Goal: Ask a question

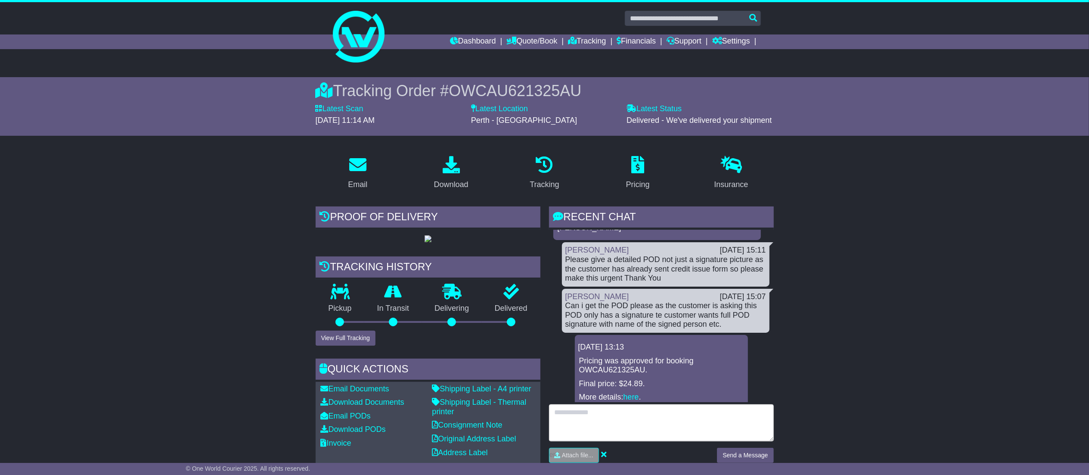
click at [602, 407] on textarea at bounding box center [661, 422] width 225 height 37
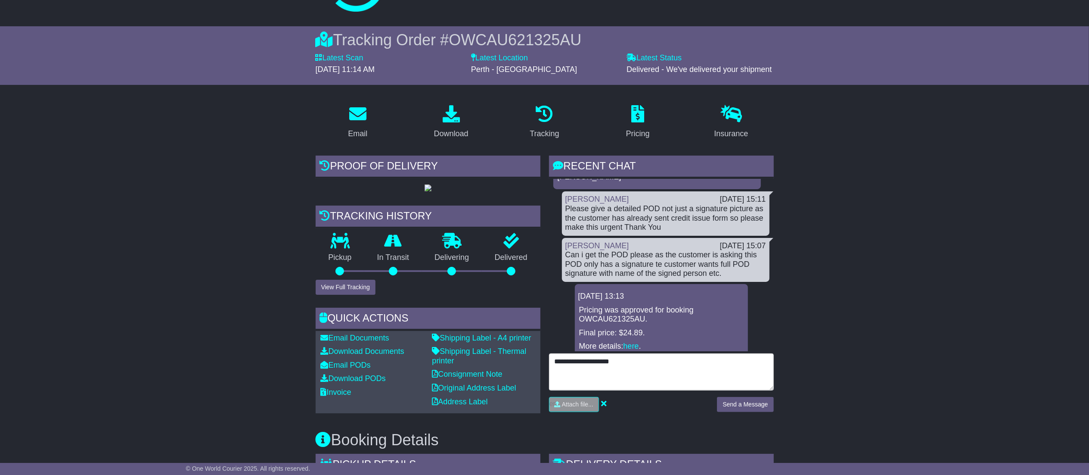
scroll to position [86, 0]
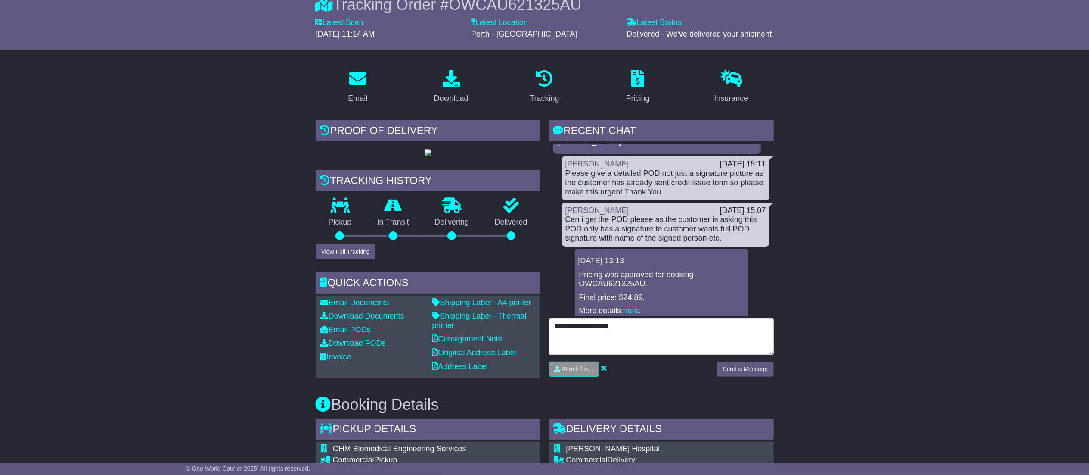
type textarea "**********"
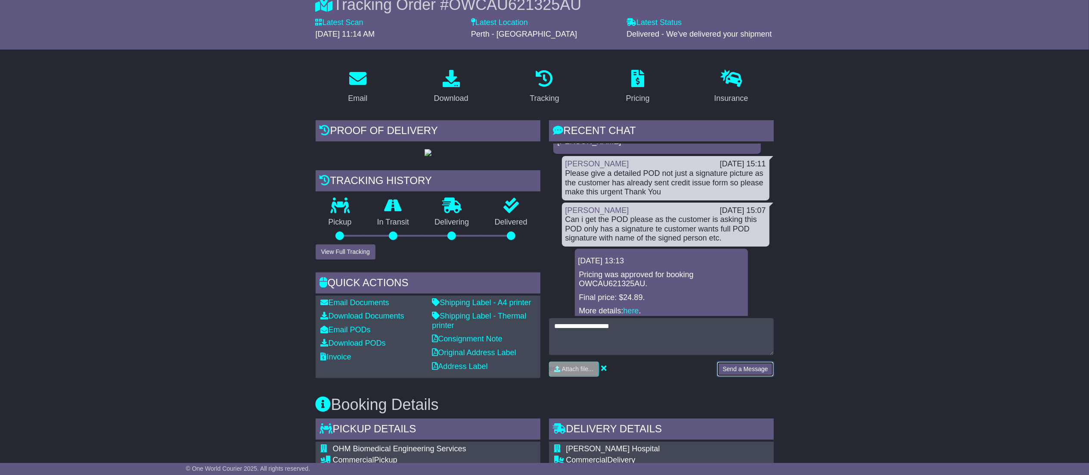
click at [736, 361] on button "Send a Message" at bounding box center [745, 368] width 56 height 15
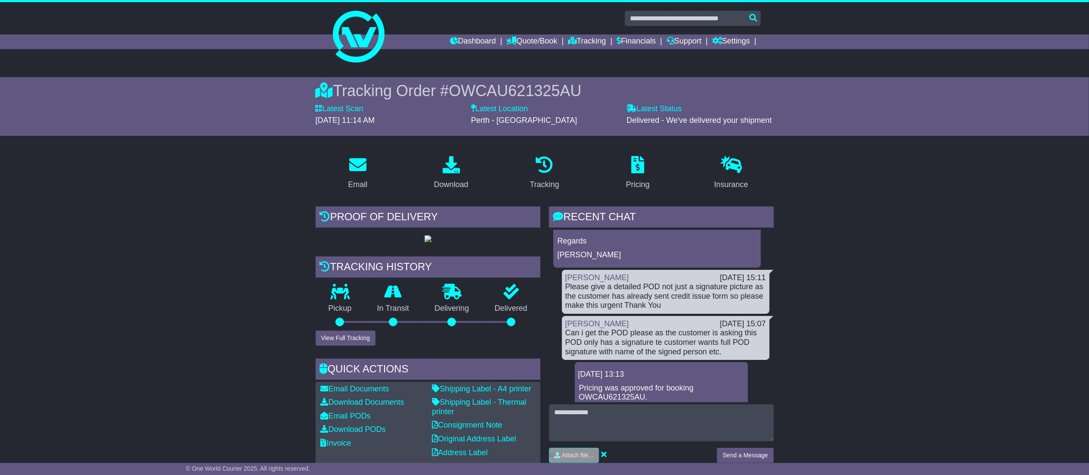
scroll to position [0, 0]
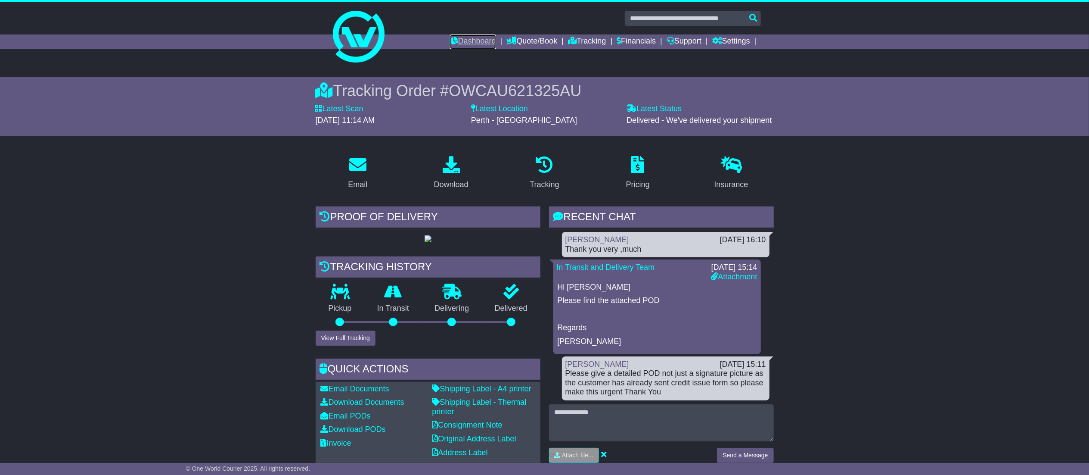
click at [451, 44] on link "Dashboard" at bounding box center [473, 41] width 46 height 15
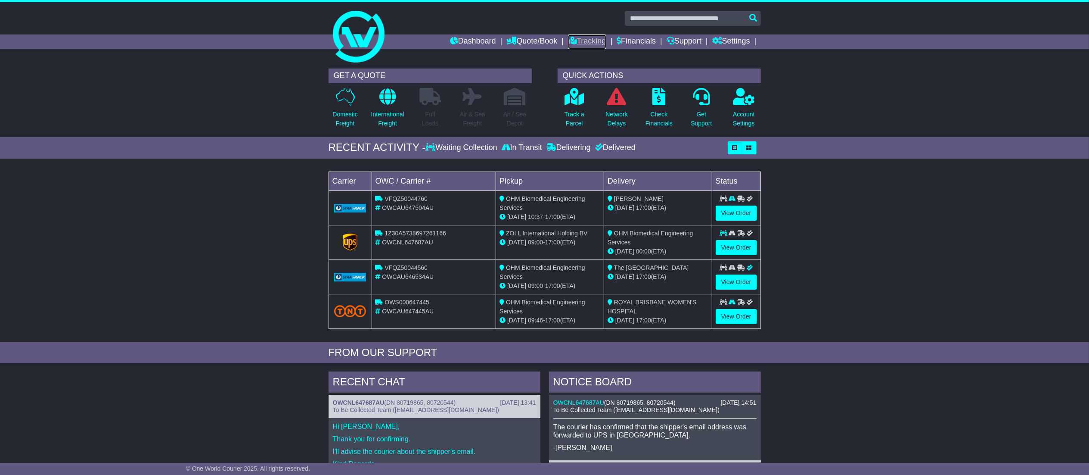
click at [573, 37] on link "Tracking" at bounding box center [587, 41] width 38 height 15
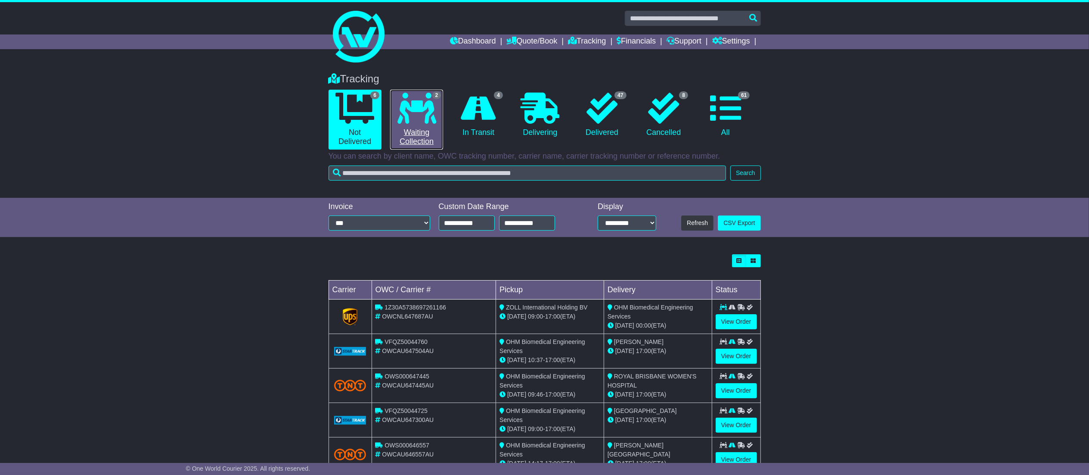
click at [419, 105] on icon at bounding box center [417, 108] width 39 height 31
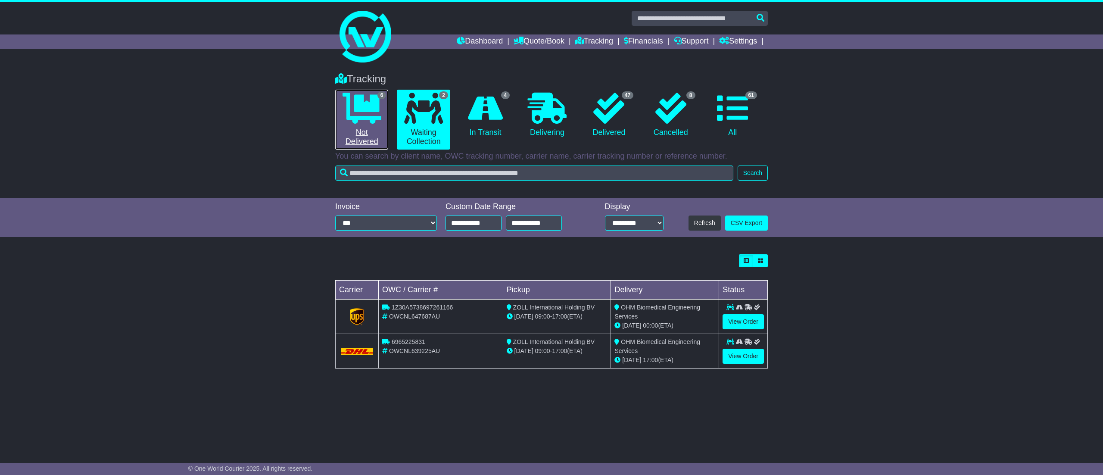
click at [381, 128] on link "6 Not Delivered" at bounding box center [361, 120] width 53 height 60
